Goal: Entertainment & Leisure: Browse casually

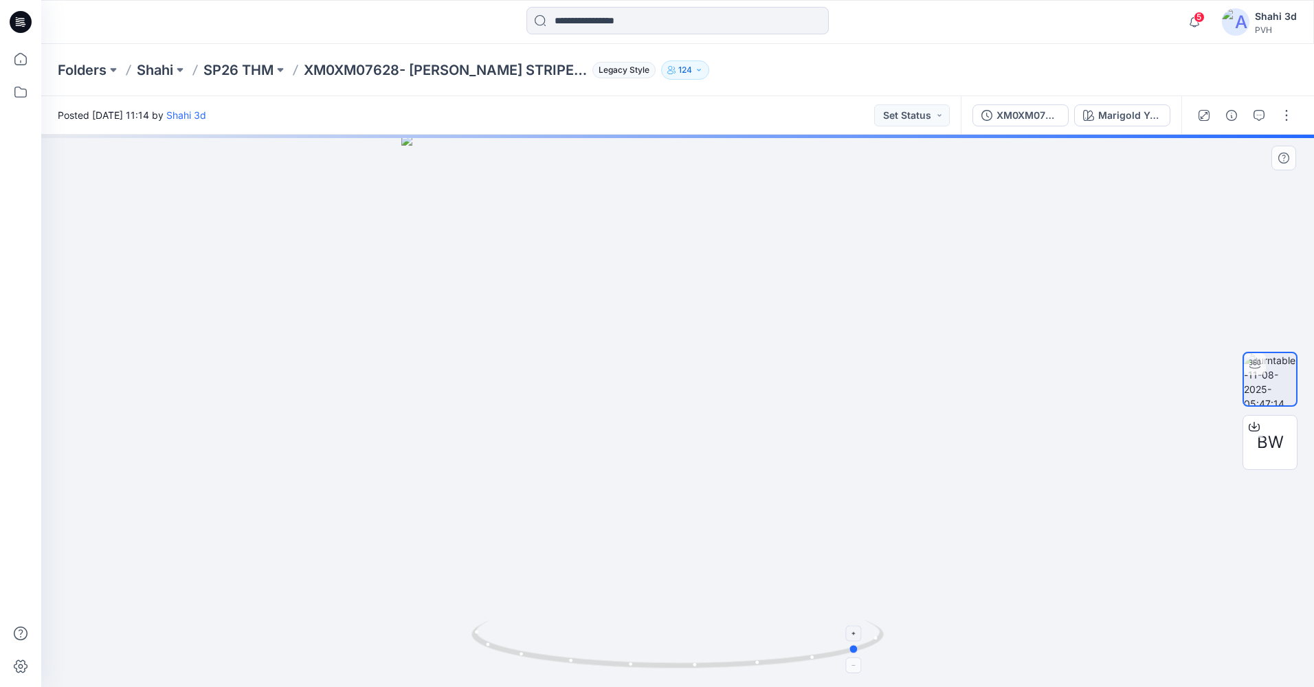
drag, startPoint x: 875, startPoint y: 651, endPoint x: 535, endPoint y: 664, distance: 340.3
click at [543, 664] on icon at bounding box center [679, 646] width 416 height 52
drag, startPoint x: 864, startPoint y: 607, endPoint x: 796, endPoint y: 622, distance: 70.2
click at [796, 622] on div at bounding box center [677, 411] width 1272 height 552
drag, startPoint x: 832, startPoint y: 196, endPoint x: 829, endPoint y: 640, distance: 443.8
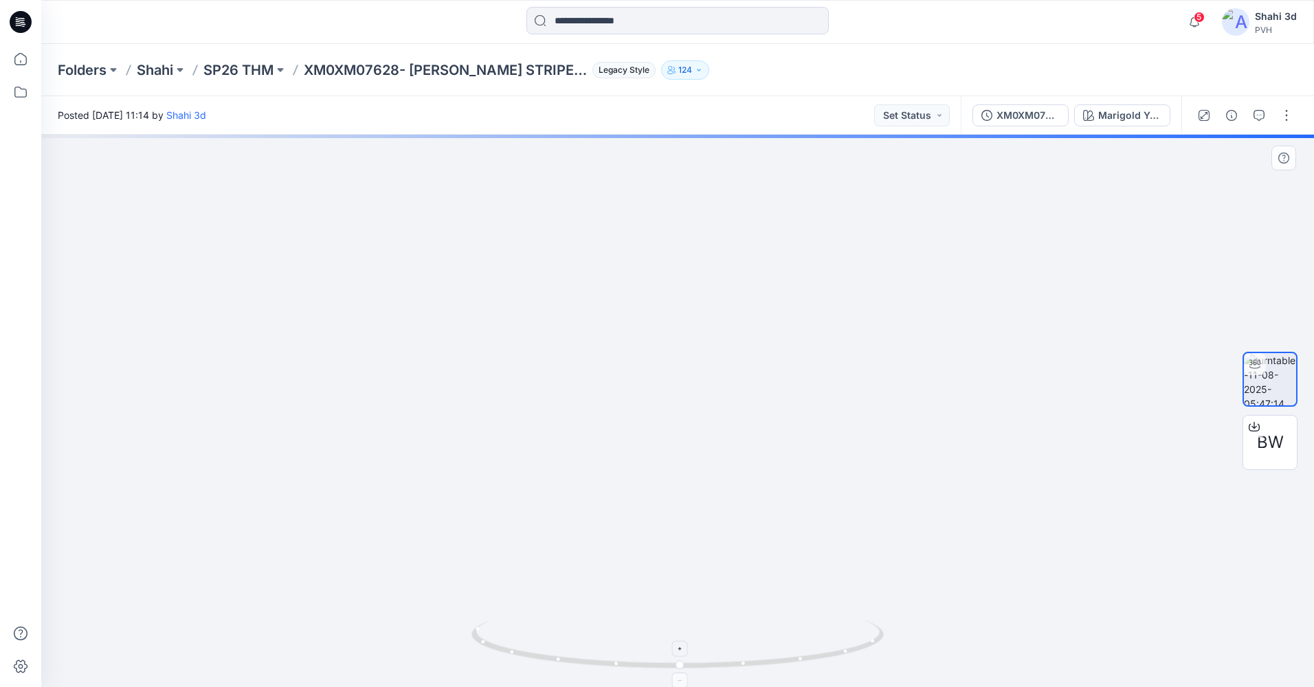
click at [829, 640] on div at bounding box center [677, 411] width 1272 height 552
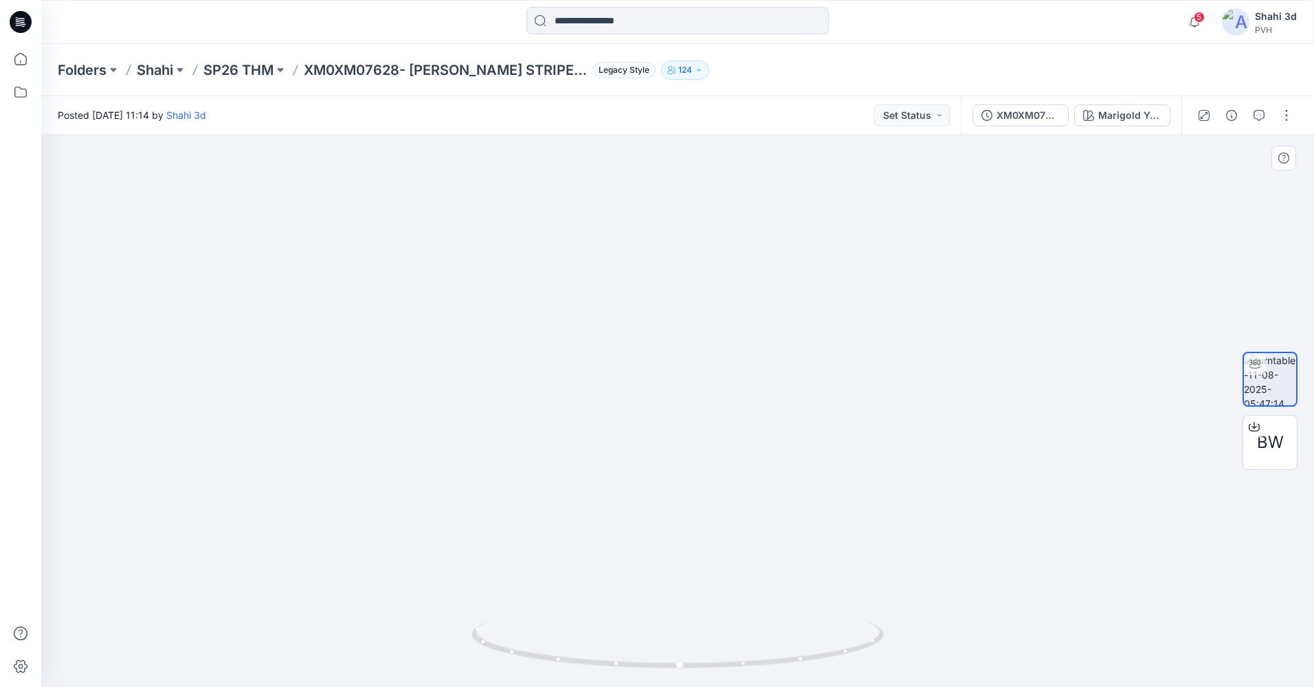
drag, startPoint x: 855, startPoint y: 244, endPoint x: 854, endPoint y: 391, distance: 147.0
click at [854, 391] on img at bounding box center [670, 258] width 2814 height 857
drag, startPoint x: 897, startPoint y: 581, endPoint x: 594, endPoint y: 600, distance: 303.0
click at [594, 600] on div at bounding box center [677, 411] width 1272 height 552
drag, startPoint x: 653, startPoint y: 385, endPoint x: 684, endPoint y: 387, distance: 30.3
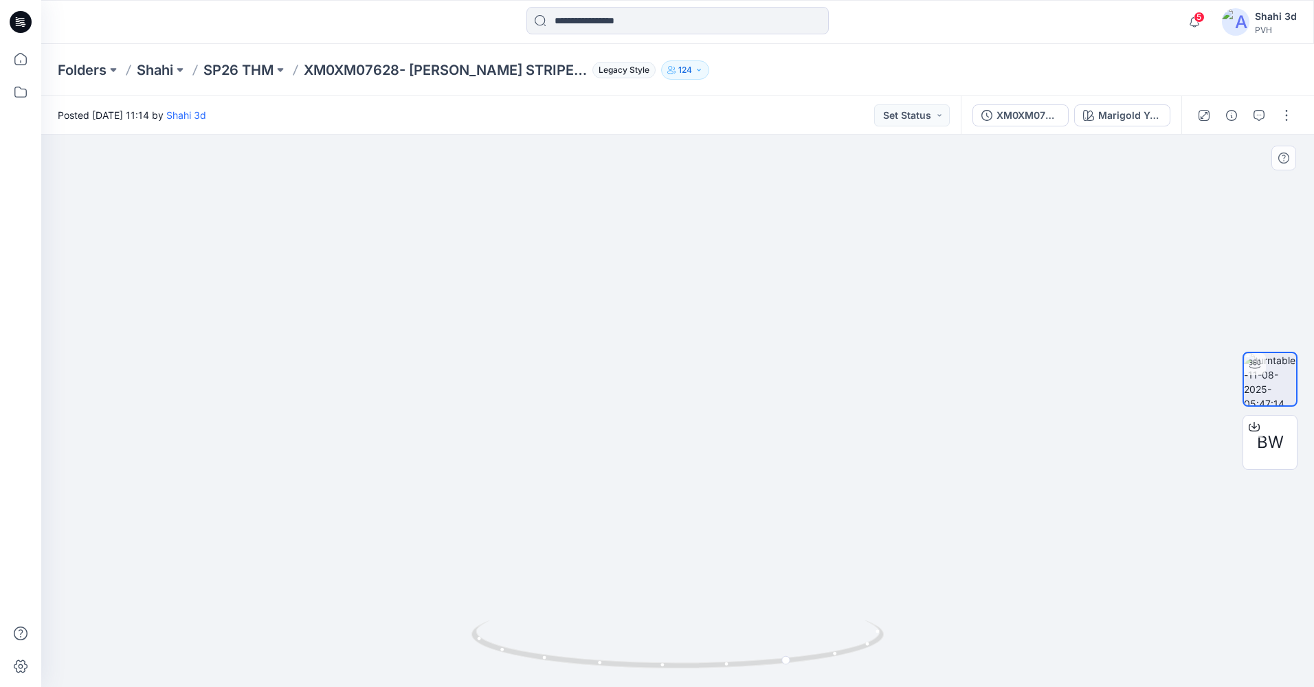
click at [675, 154] on img at bounding box center [702, 178] width 1660 height 1017
drag, startPoint x: 677, startPoint y: 669, endPoint x: 723, endPoint y: 219, distance: 452.4
click at [723, 221] on div at bounding box center [677, 411] width 1272 height 552
drag, startPoint x: 701, startPoint y: 589, endPoint x: 664, endPoint y: 276, distance: 315.5
click at [667, 276] on img at bounding box center [691, 38] width 1660 height 1297
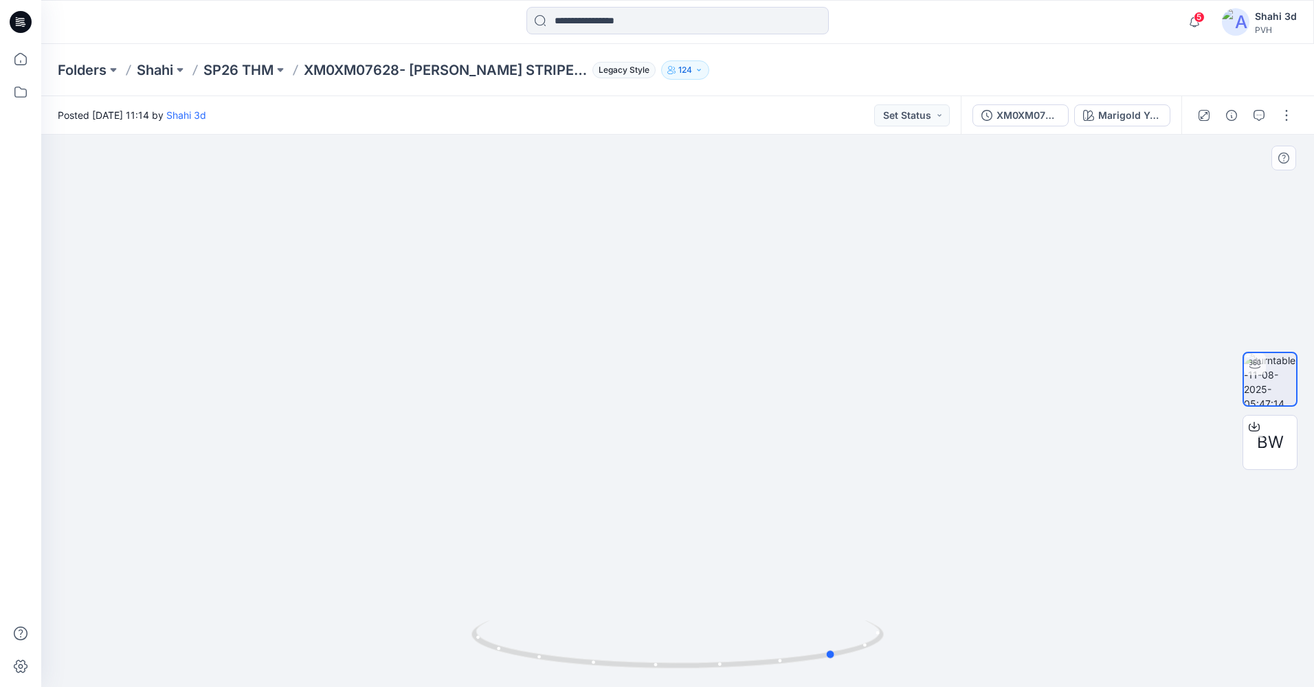
drag, startPoint x: 796, startPoint y: 630, endPoint x: 797, endPoint y: 585, distance: 45.3
click at [796, 587] on div at bounding box center [677, 411] width 1272 height 552
drag, startPoint x: 993, startPoint y: 642, endPoint x: 948, endPoint y: 515, distance: 134.9
drag, startPoint x: 1023, startPoint y: 541, endPoint x: 965, endPoint y: 597, distance: 80.2
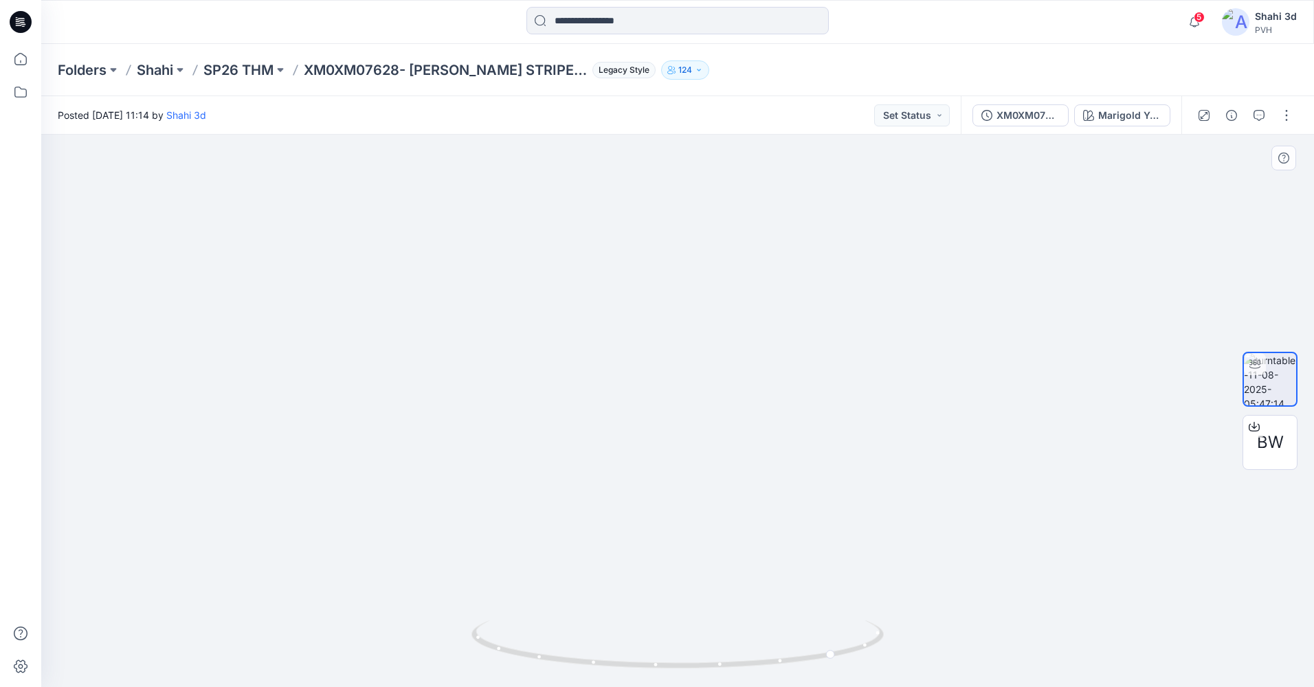
drag, startPoint x: 877, startPoint y: 653, endPoint x: 605, endPoint y: 656, distance: 272.1
click at [605, 656] on icon at bounding box center [679, 646] width 416 height 52
drag, startPoint x: 484, startPoint y: 362, endPoint x: 675, endPoint y: 385, distance: 191.7
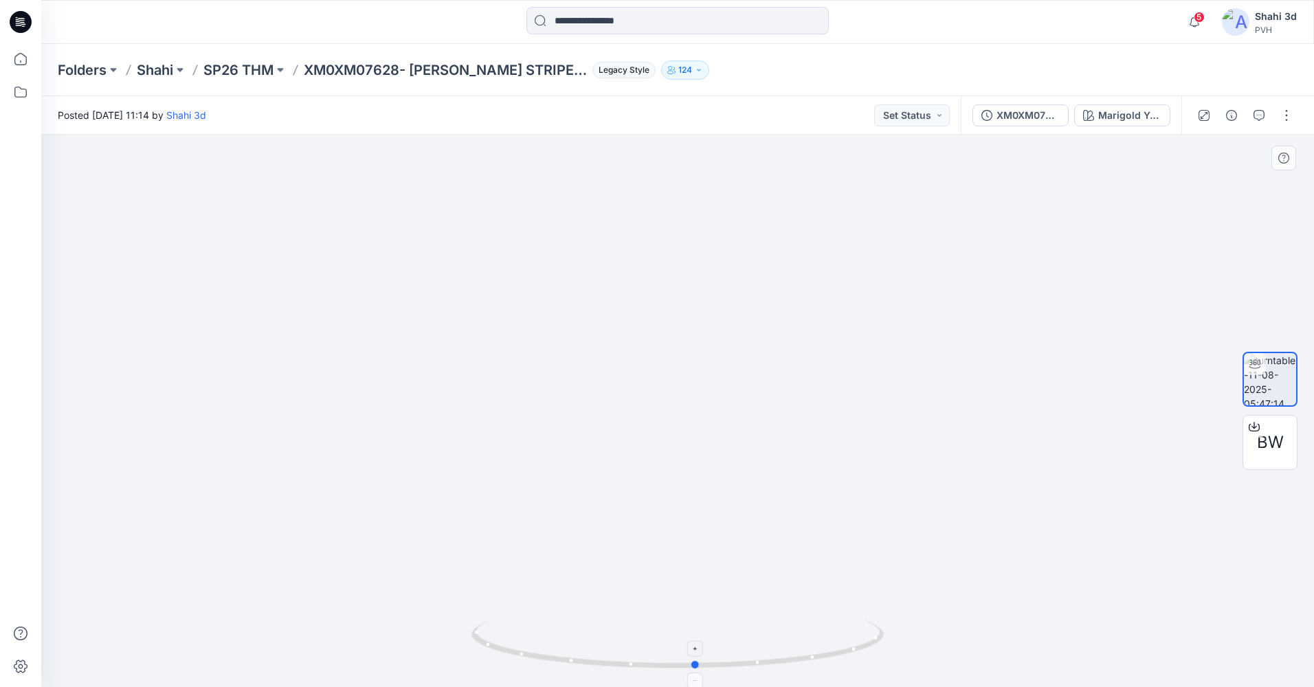
drag, startPoint x: 487, startPoint y: 643, endPoint x: 621, endPoint y: 661, distance: 135.2
drag, startPoint x: 872, startPoint y: 649, endPoint x: 807, endPoint y: 660, distance: 65.6
click at [807, 660] on icon at bounding box center [679, 646] width 416 height 52
drag, startPoint x: 761, startPoint y: 671, endPoint x: 804, endPoint y: 666, distance: 43.5
click at [804, 666] on icon at bounding box center [679, 646] width 416 height 52
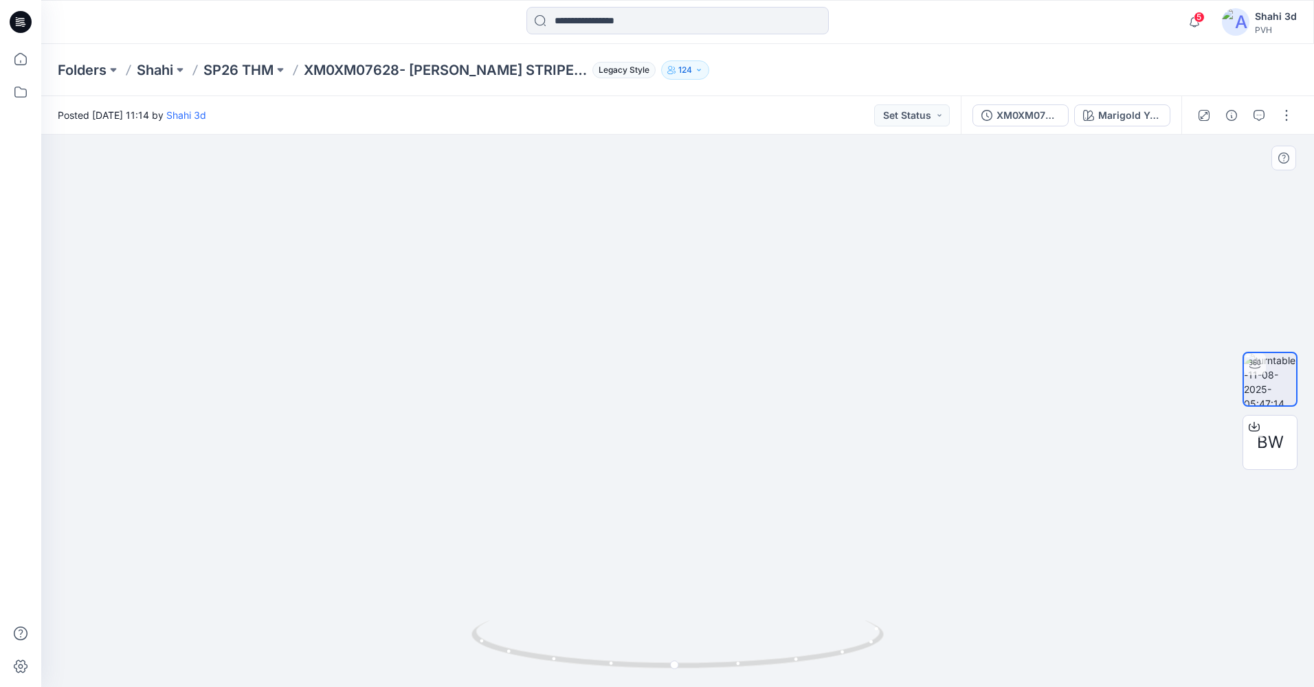
drag, startPoint x: 919, startPoint y: 217, endPoint x: 919, endPoint y: 302, distance: 84.5
click at [919, 302] on img at bounding box center [677, 383] width 737 height 607
